Goal: Task Accomplishment & Management: Complete application form

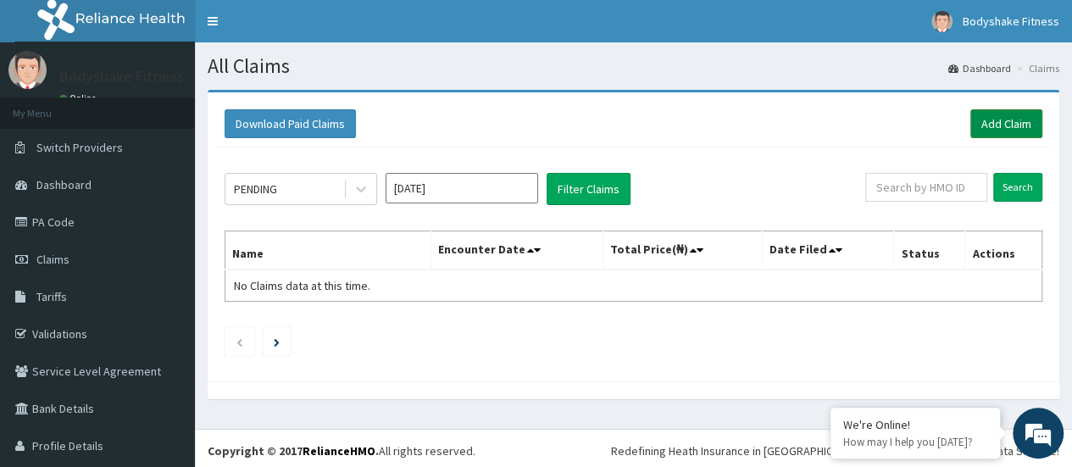
click at [983, 125] on link "Add Claim" at bounding box center [1006, 123] width 72 height 29
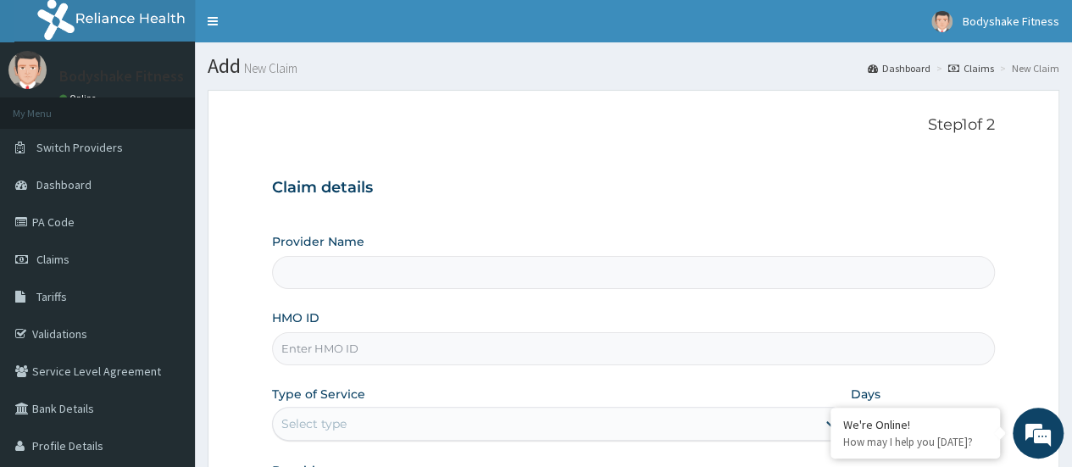
type input "Bodyshake Fitness gym"
type input "1"
click at [488, 348] on input "HMO ID" at bounding box center [633, 348] width 723 height 33
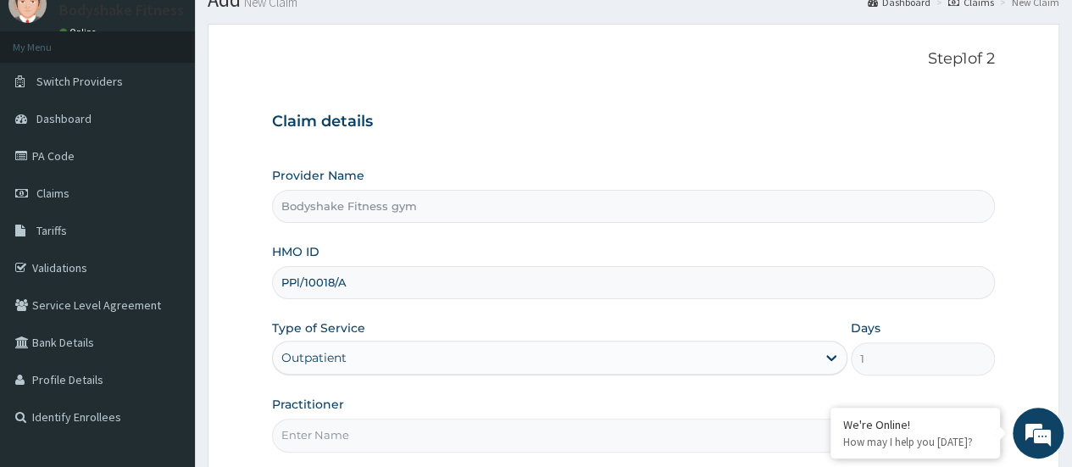
scroll to position [85, 0]
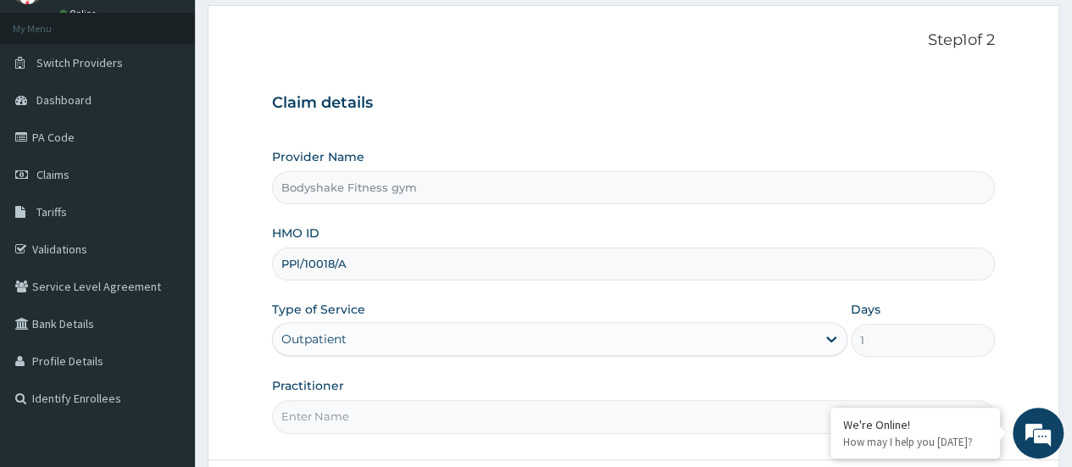
type input "PPl/10018/A"
click at [378, 421] on input "Practitioner" at bounding box center [633, 416] width 723 height 33
type input "Nnaemeka Chimereze"
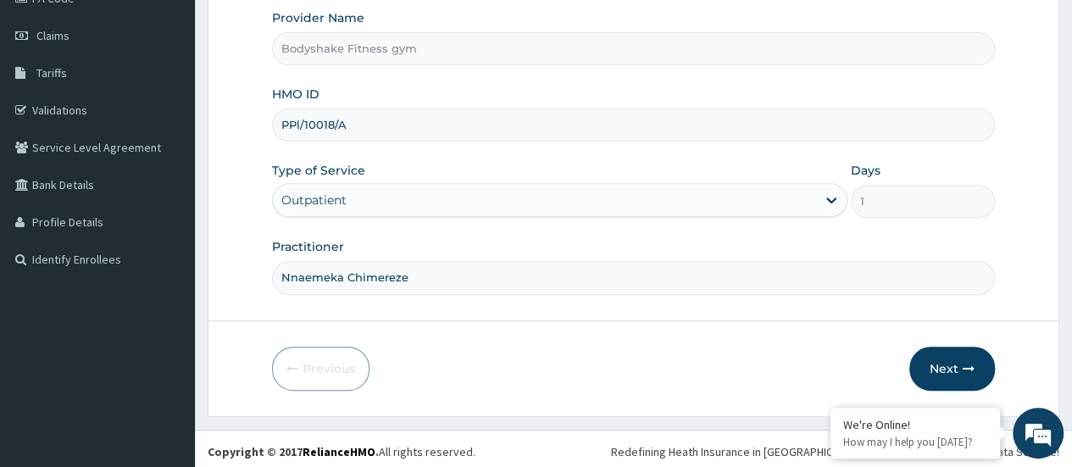
scroll to position [225, 0]
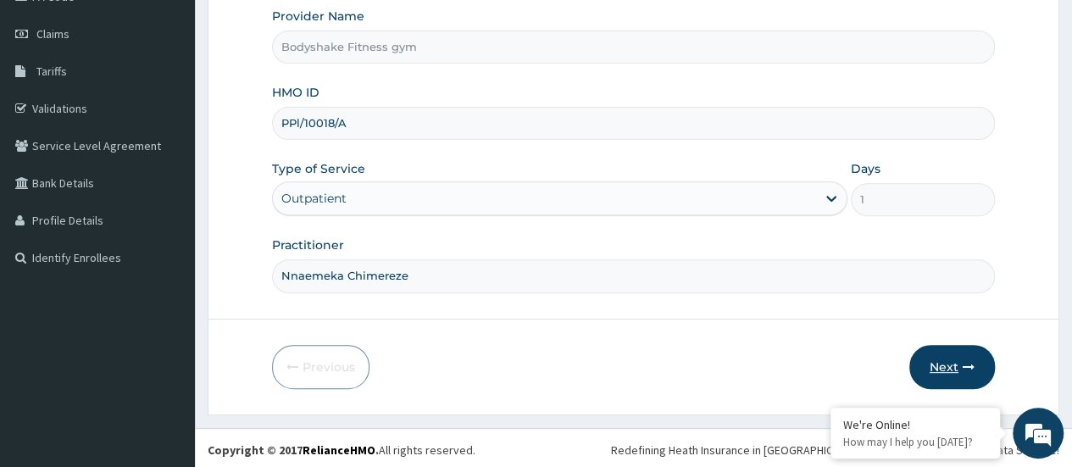
click at [959, 360] on button "Next" at bounding box center [952, 367] width 86 height 44
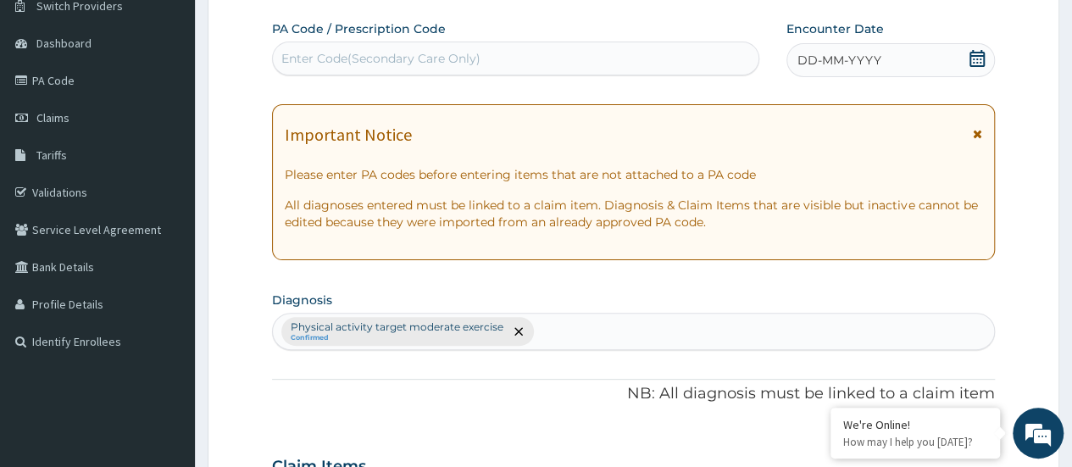
scroll to position [141, 0]
click at [578, 49] on div "Enter Code(Secondary Care Only)" at bounding box center [515, 59] width 485 height 27
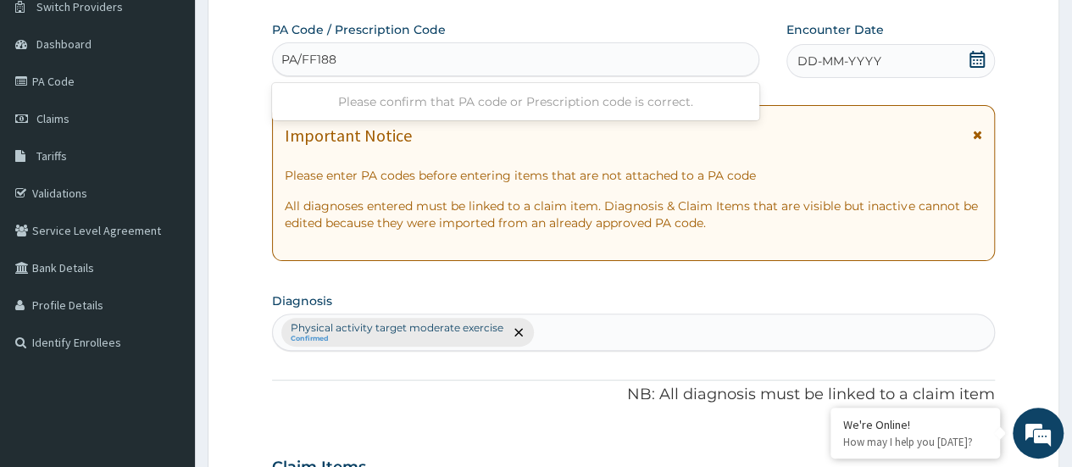
type input "PA/FF1886"
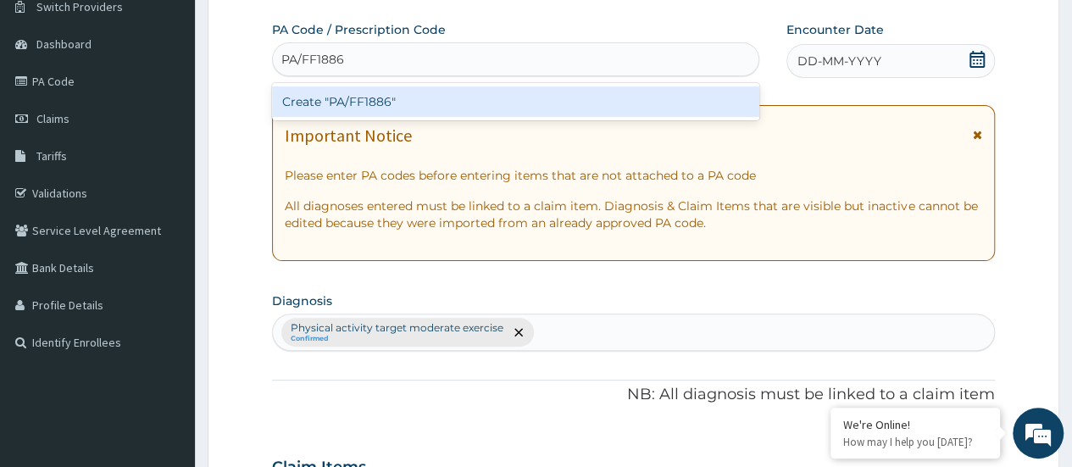
click at [553, 106] on div "Create "PA/FF1886"" at bounding box center [515, 101] width 486 height 31
